Goal: Information Seeking & Learning: Learn about a topic

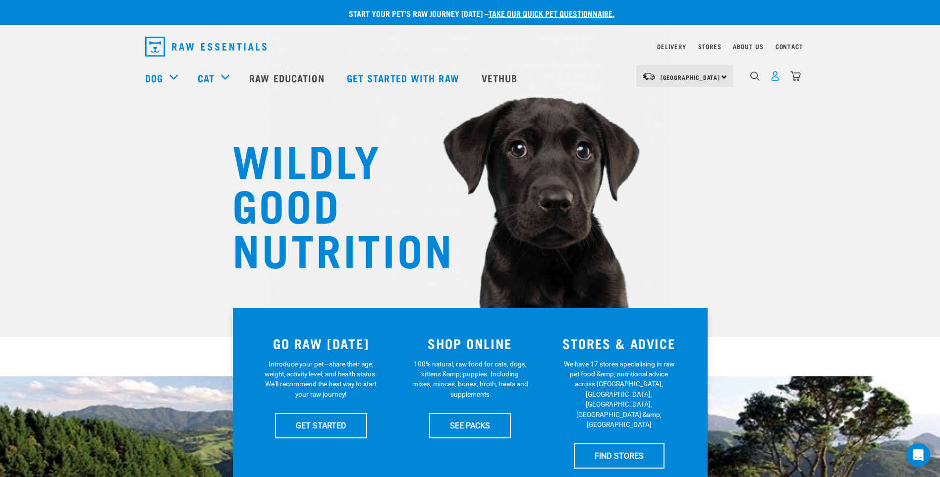
click at [777, 81] on img "dropdown navigation" at bounding box center [775, 76] width 10 height 10
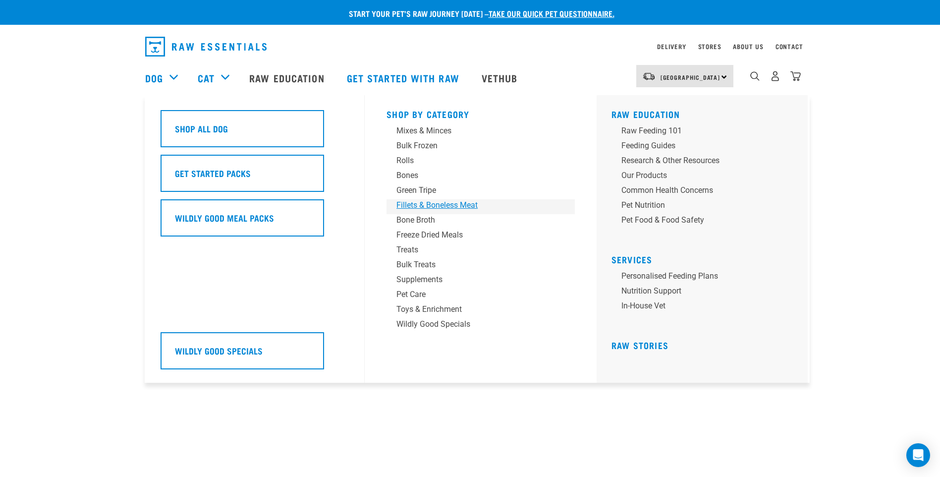
click at [427, 208] on div "Fillets & Boneless Meat" at bounding box center [473, 205] width 155 height 12
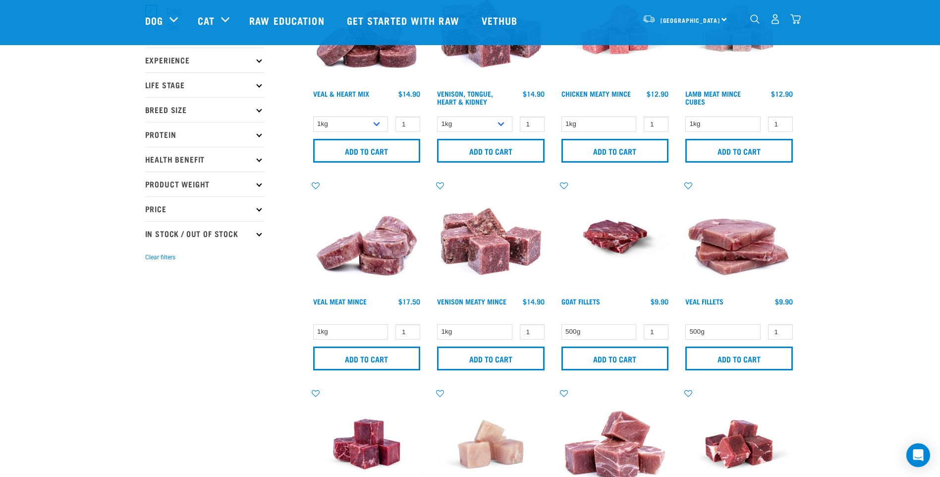
scroll to position [99, 0]
click at [495, 302] on link "Venison Meaty Mince" at bounding box center [471, 300] width 69 height 3
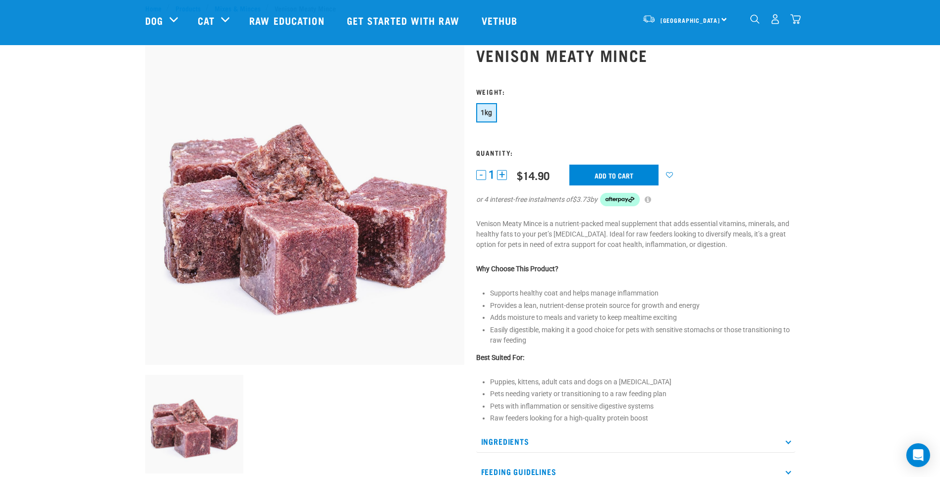
scroll to position [50, 0]
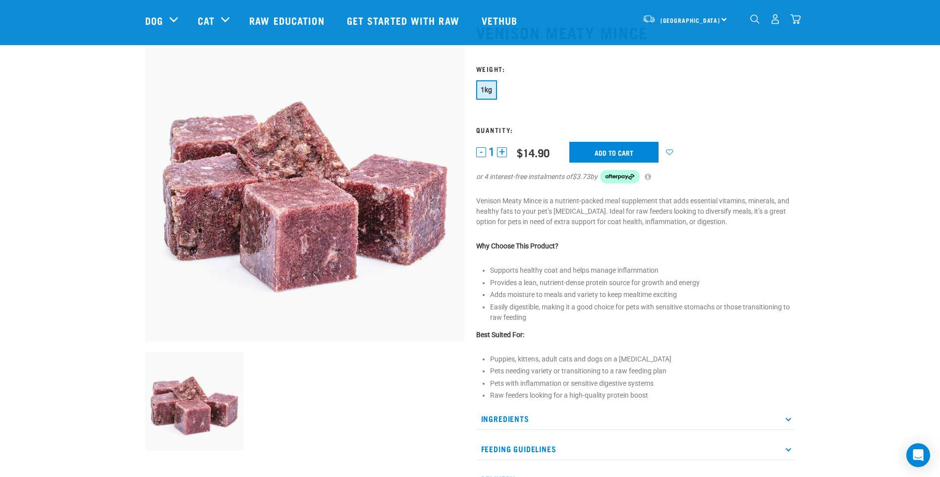
click at [785, 419] on p "Ingredients" at bounding box center [635, 418] width 319 height 22
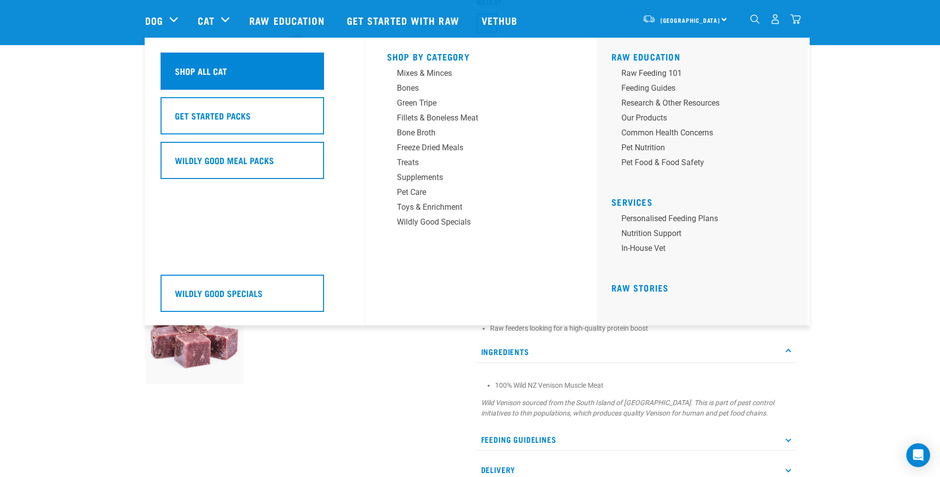
scroll to position [99, 0]
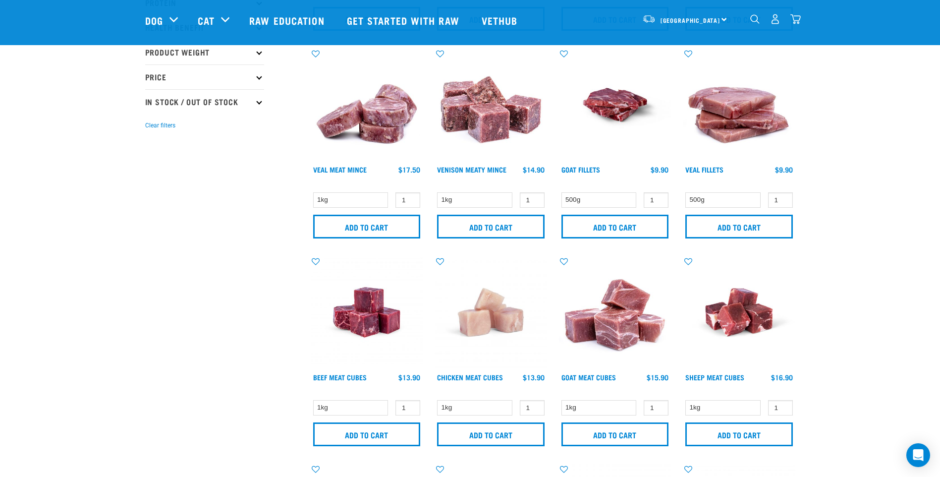
scroll to position [248, 0]
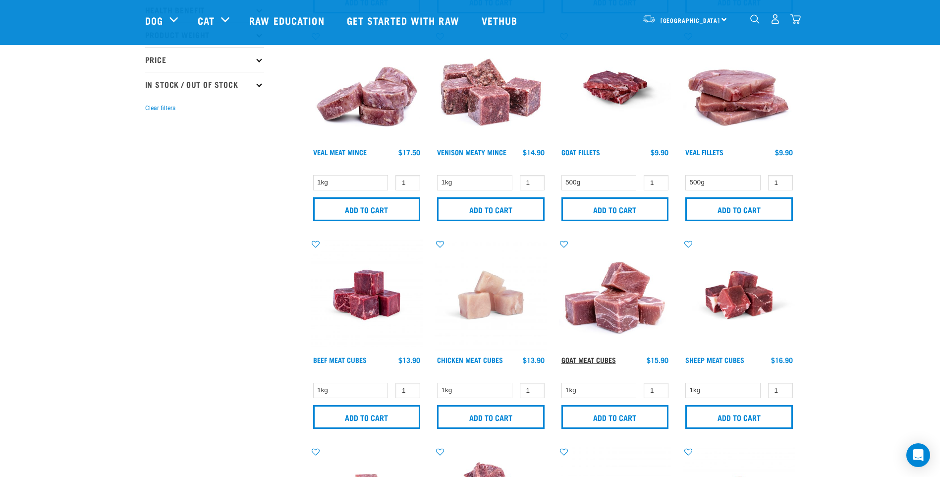
click at [596, 358] on link "Goat Meat Cubes" at bounding box center [588, 359] width 54 height 3
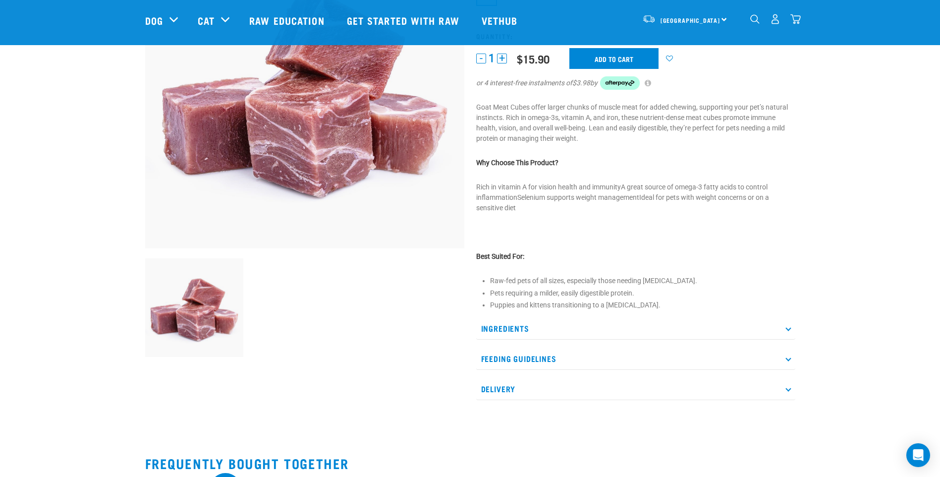
scroll to position [149, 0]
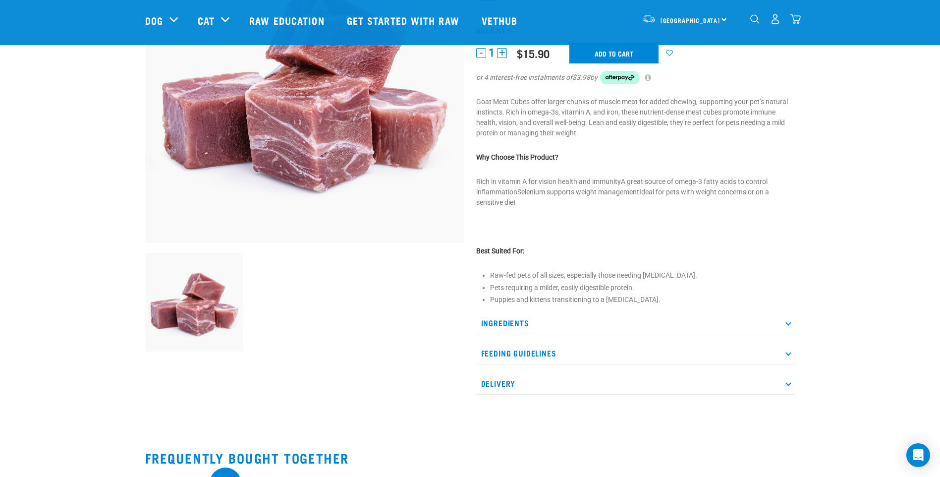
click at [787, 322] on icon at bounding box center [787, 322] width 5 height 5
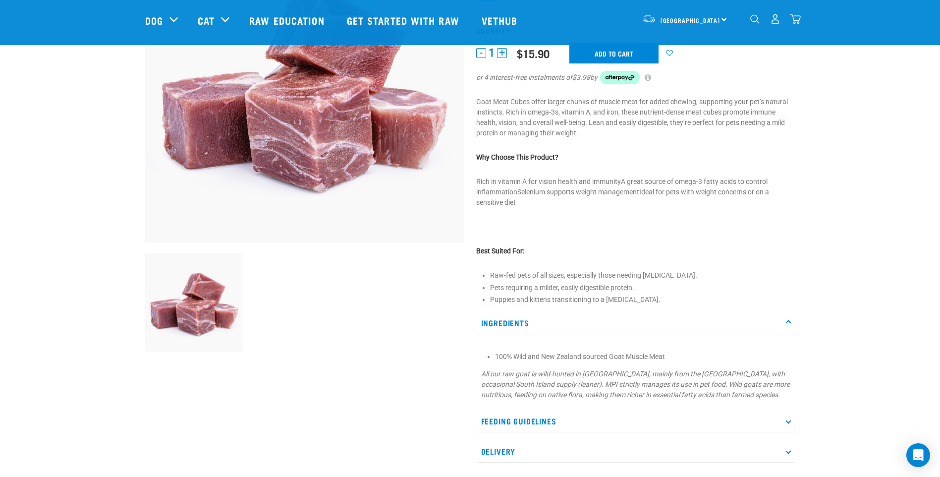
scroll to position [0, 0]
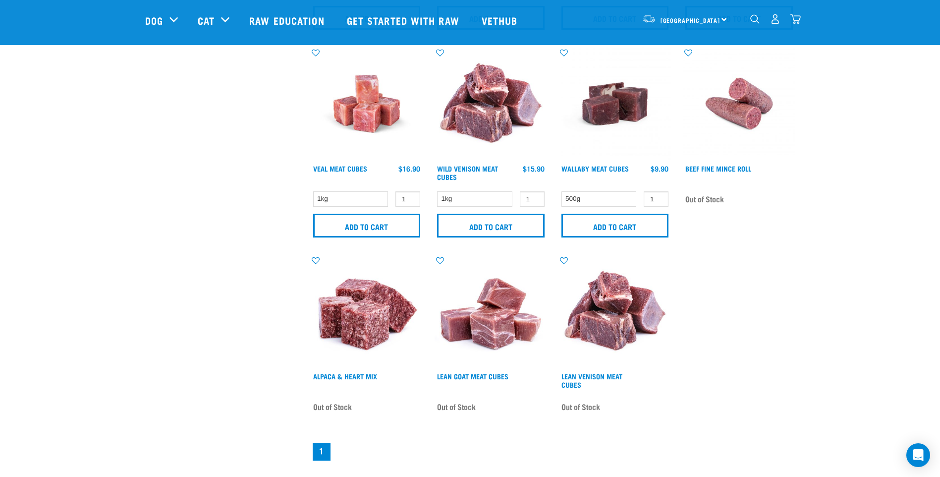
scroll to position [462, 0]
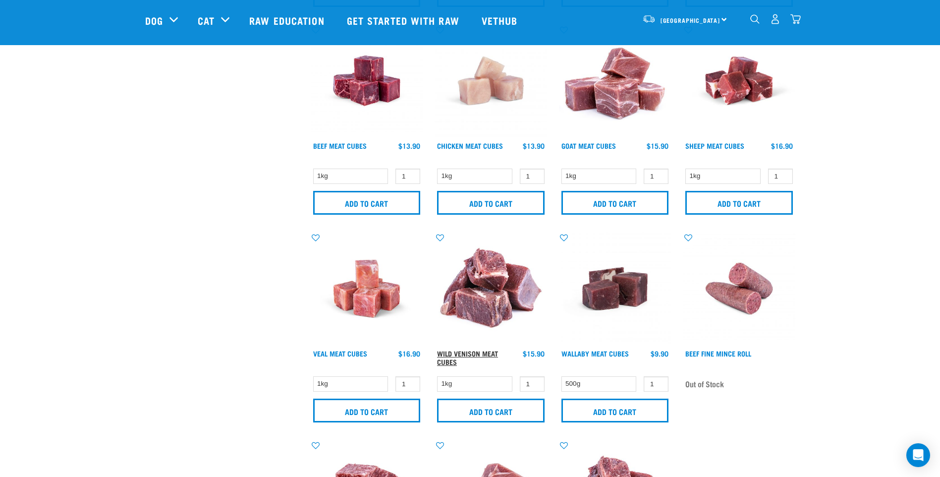
click at [458, 356] on link "Wild Venison Meat Cubes" at bounding box center [467, 356] width 61 height 11
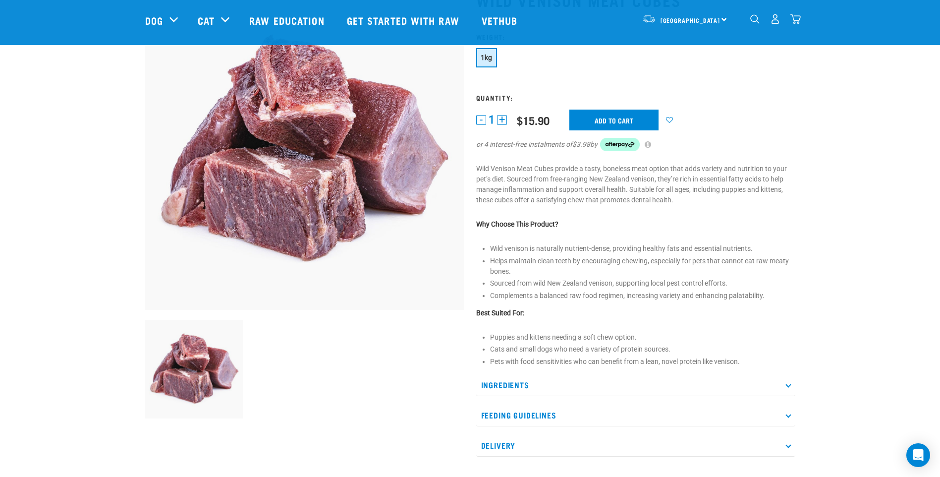
scroll to position [99, 0]
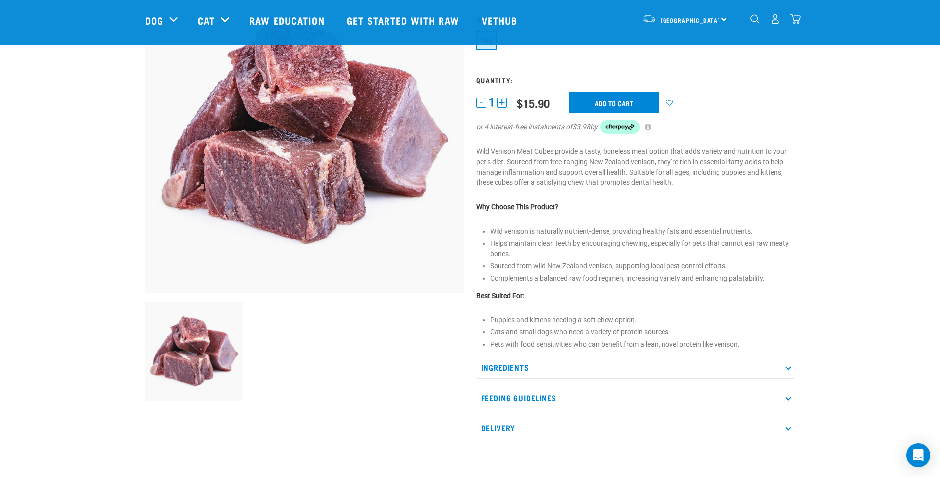
click at [788, 370] on p "Ingredients" at bounding box center [635, 367] width 319 height 22
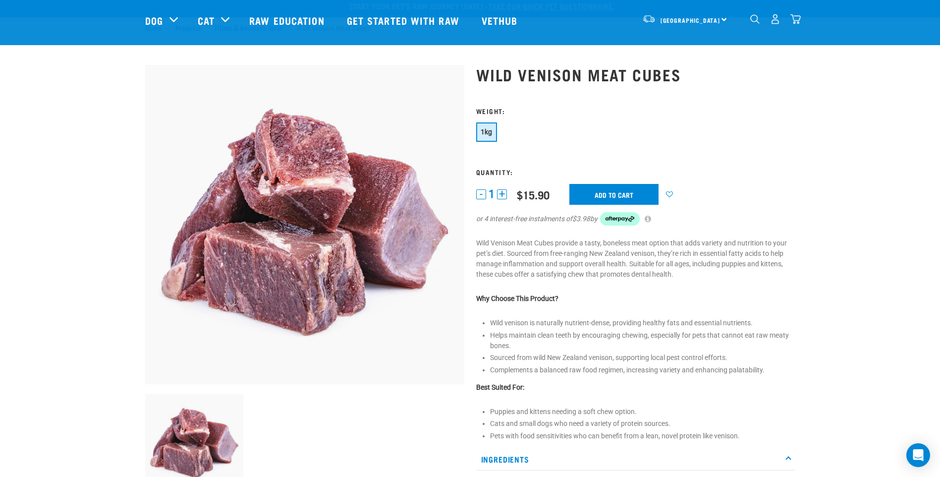
scroll to position [0, 0]
